Goal: Information Seeking & Learning: Learn about a topic

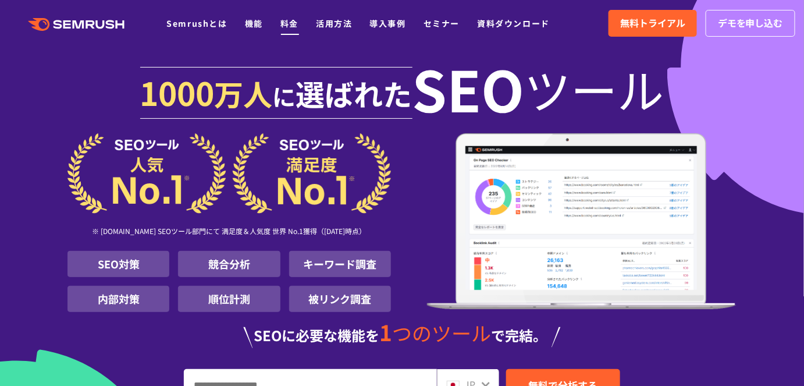
click at [296, 37] on div ".cls {fill: #FF642D;} .cls {fill: #FF642D;} Semrushとは 機能 料金 活用方法 導入事例 セミナー 資料ダウ…" at bounding box center [402, 23] width 804 height 35
click at [293, 27] on link "料金" at bounding box center [289, 23] width 18 height 12
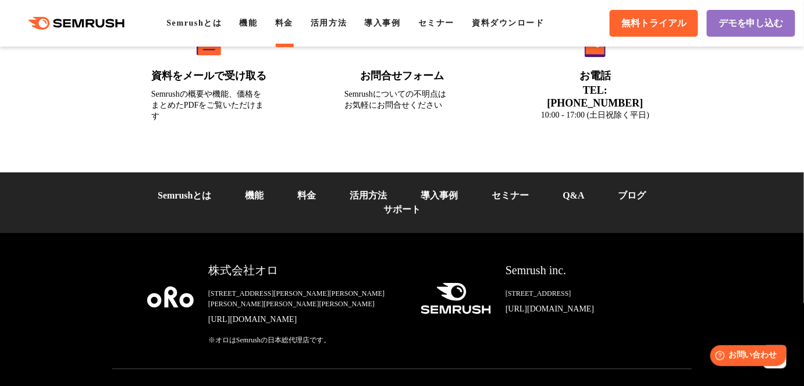
scroll to position [4079, 0]
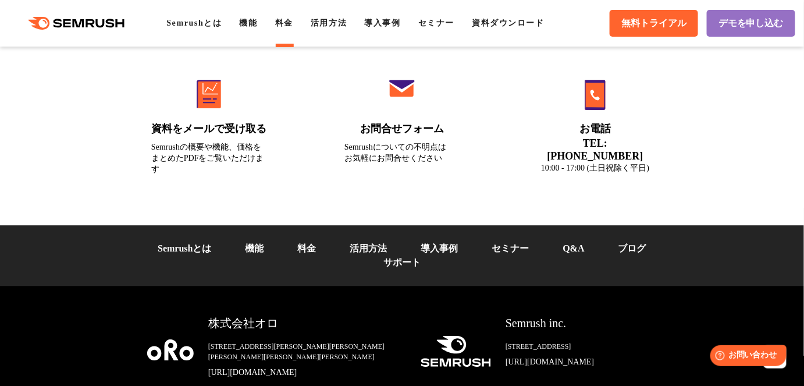
click at [264, 243] on link "機能" at bounding box center [254, 248] width 19 height 10
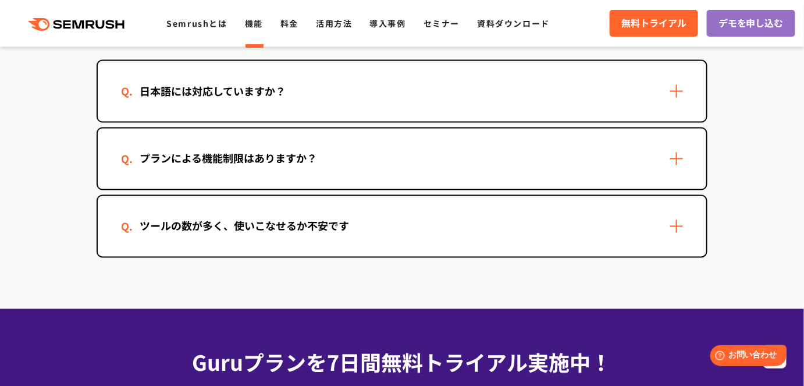
scroll to position [3542, 0]
